Goal: Task Accomplishment & Management: Use online tool/utility

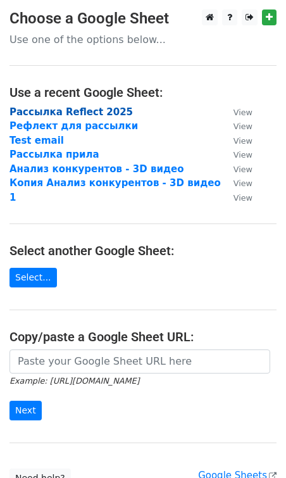
click at [52, 114] on strong "Рассылка Reflect 2025" at bounding box center [72, 111] width 124 height 11
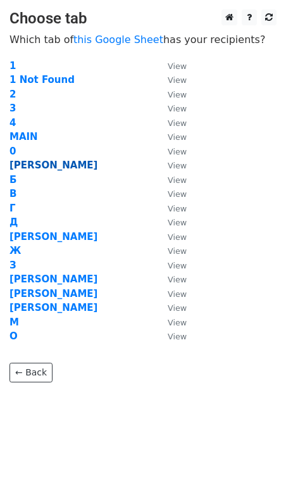
click at [14, 163] on strong "[PERSON_NAME]" at bounding box center [54, 165] width 88 height 11
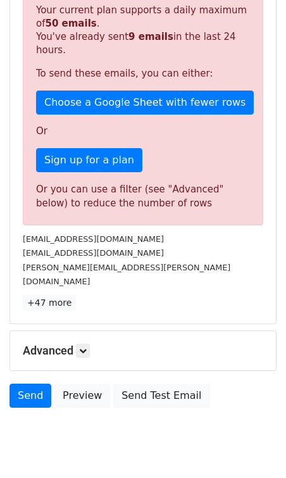
scroll to position [265, 0]
